Goal: Task Accomplishment & Management: Complete application form

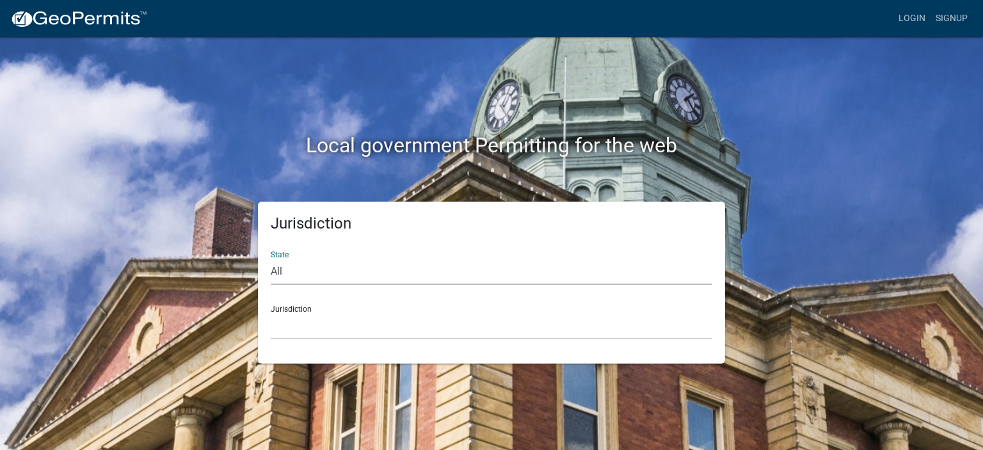
click at [317, 285] on select "All [US_STATE] [US_STATE] [US_STATE] [US_STATE] [US_STATE] [US_STATE] [US_STATE…" at bounding box center [491, 271] width 441 height 26
select select "[US_STATE]"
click at [274, 280] on select "All [US_STATE] [US_STATE] [US_STATE] [US_STATE] [US_STATE] [US_STATE] [US_STATE…" at bounding box center [491, 271] width 441 height 26
click at [332, 339] on div "Jurisdiction [GEOGRAPHIC_DATA], [US_STATE] [GEOGRAPHIC_DATA], [US_STATE] [GEOGR…" at bounding box center [491, 317] width 441 height 44
click at [308, 339] on select "[GEOGRAPHIC_DATA], [US_STATE] [GEOGRAPHIC_DATA], [US_STATE] [GEOGRAPHIC_DATA], …" at bounding box center [491, 326] width 441 height 26
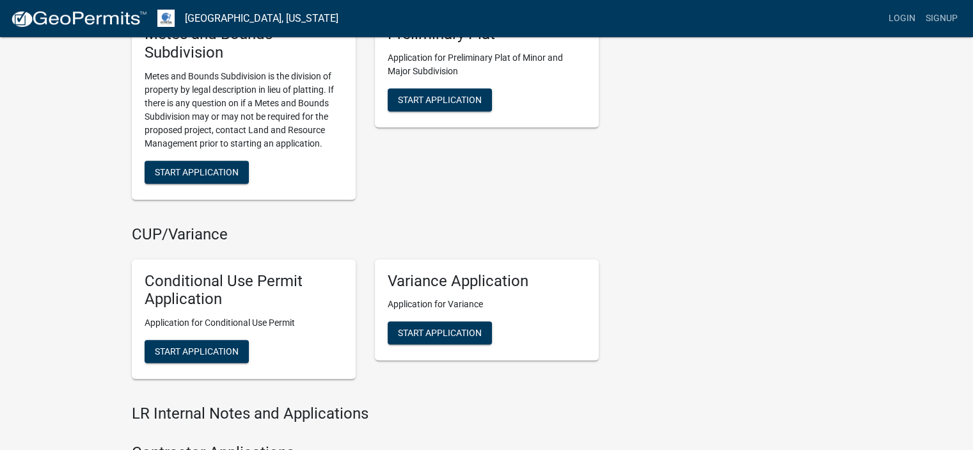
scroll to position [1254, 0]
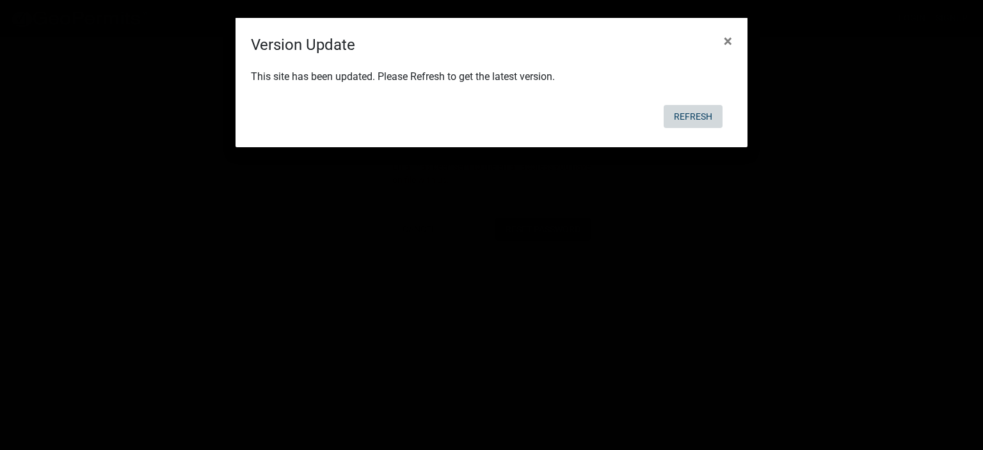
click at [699, 128] on button "Refresh" at bounding box center [692, 116] width 59 height 23
